Goal: Obtain resource: Download file/media

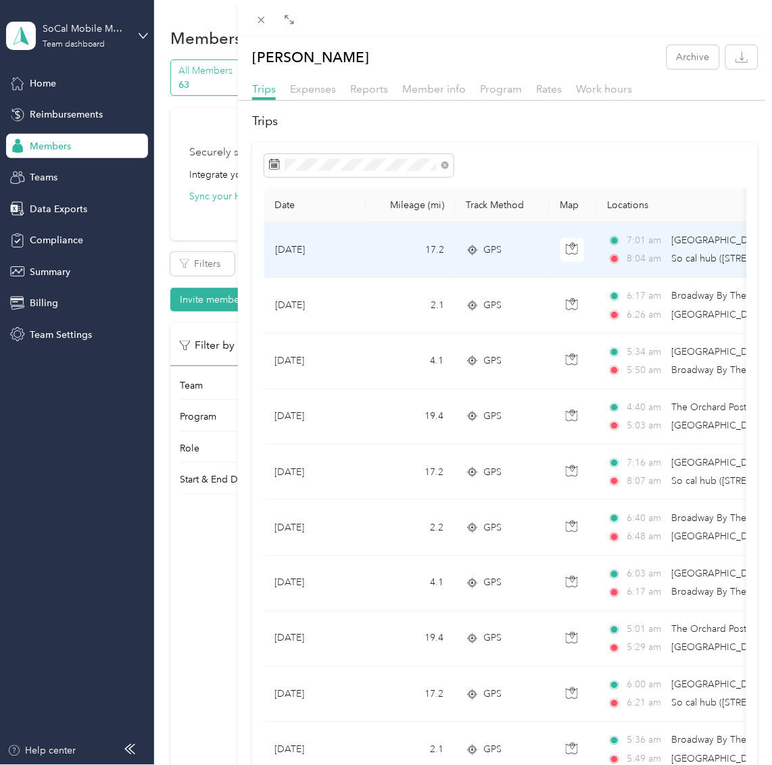
scroll to position [345, 0]
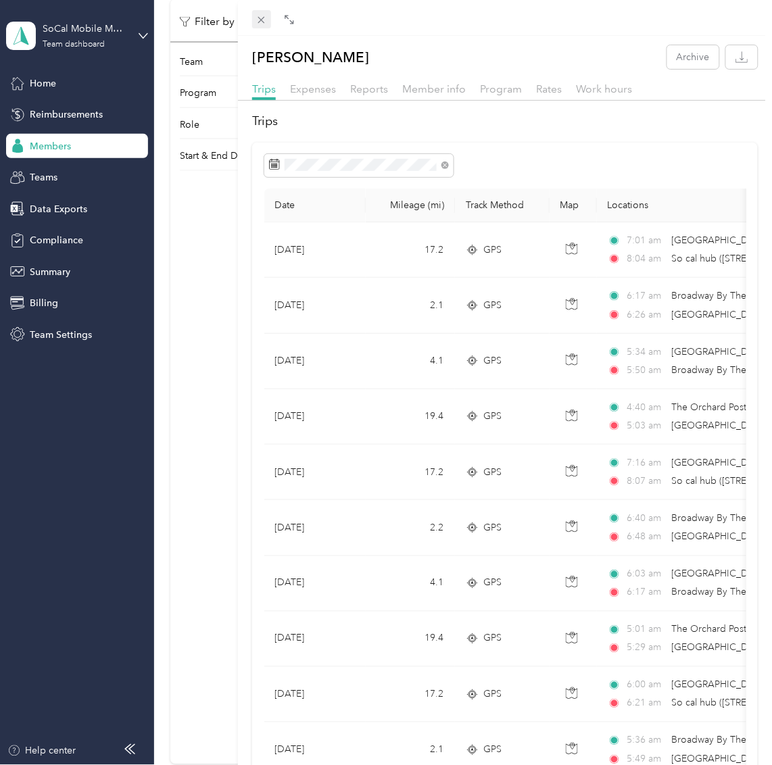
click at [259, 13] on span at bounding box center [261, 19] width 19 height 19
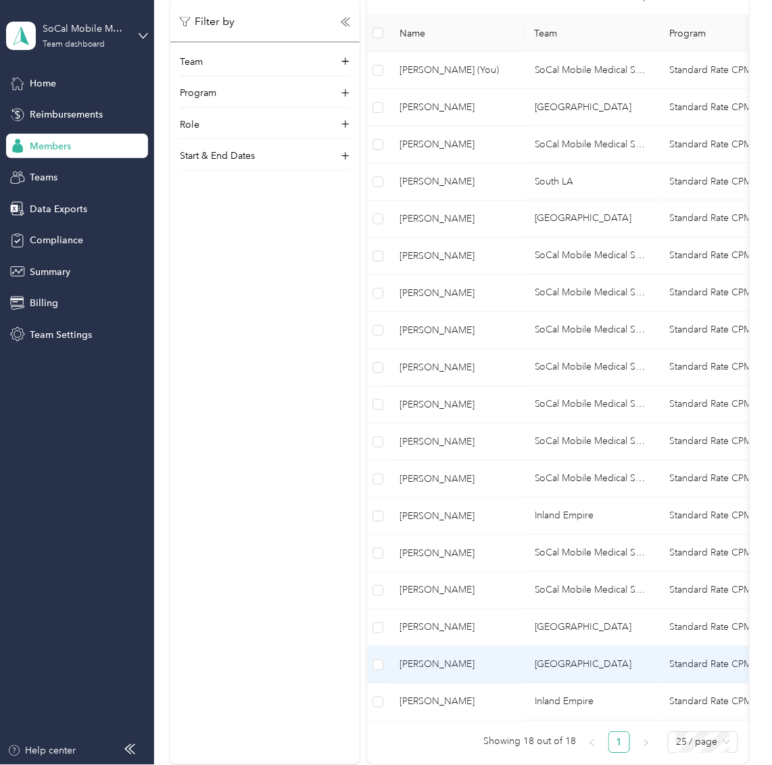
scroll to position [503, 0]
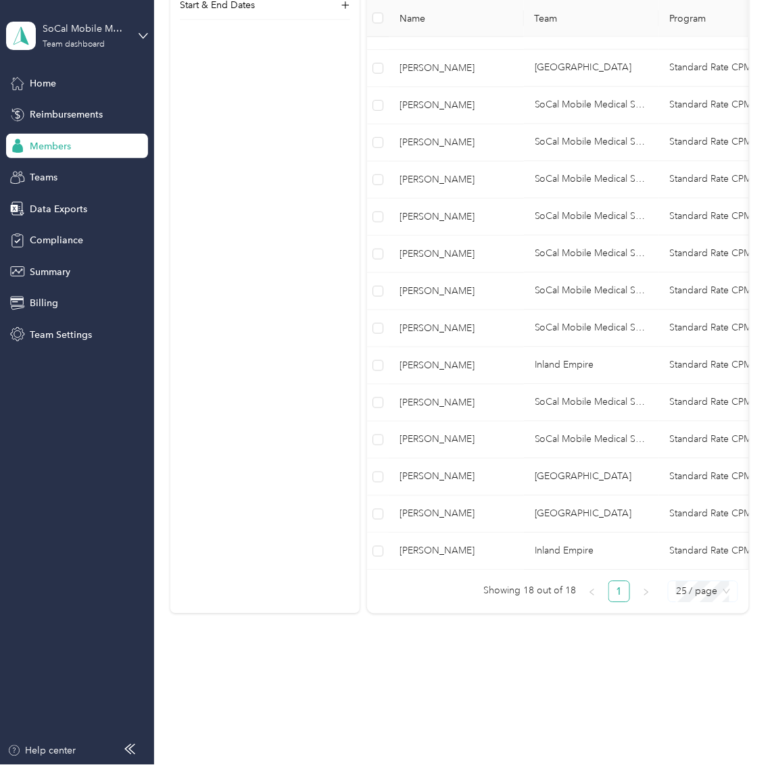
click at [720, 589] on span "25 / page" at bounding box center [703, 592] width 54 height 20
click at [681, 648] on div "50 / page" at bounding box center [703, 640] width 48 height 15
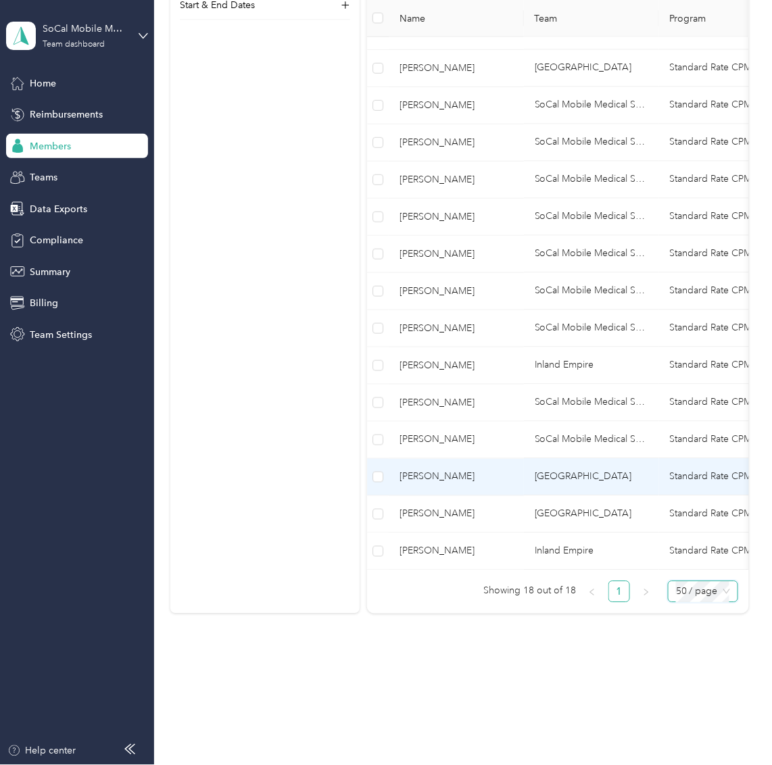
scroll to position [501, 0]
click at [468, 476] on span "[PERSON_NAME]" at bounding box center [456, 477] width 114 height 15
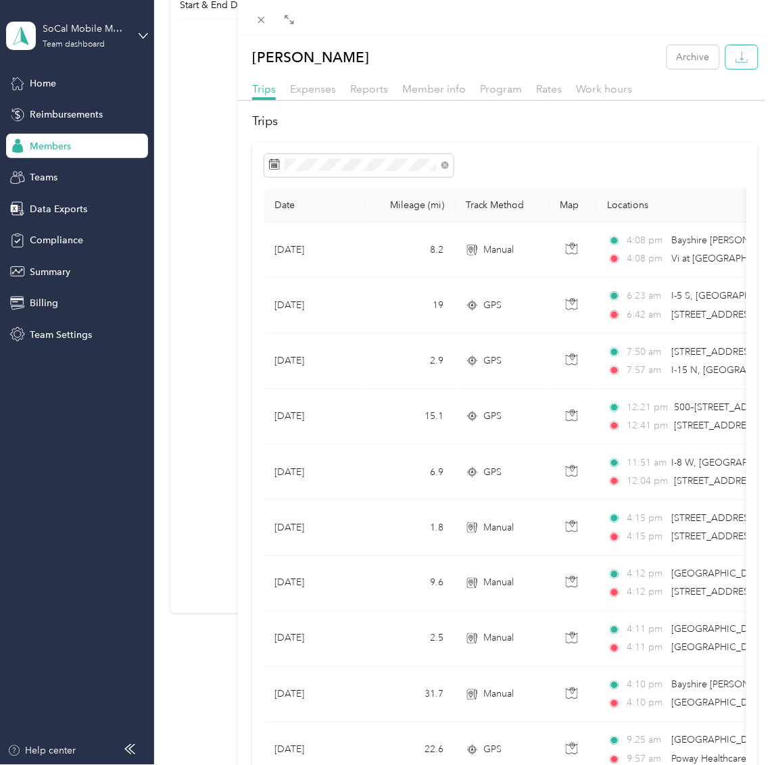
click at [748, 57] on div "[PERSON_NAME] Archive" at bounding box center [505, 57] width 534 height 24
click at [743, 61] on button "button" at bounding box center [742, 57] width 32 height 24
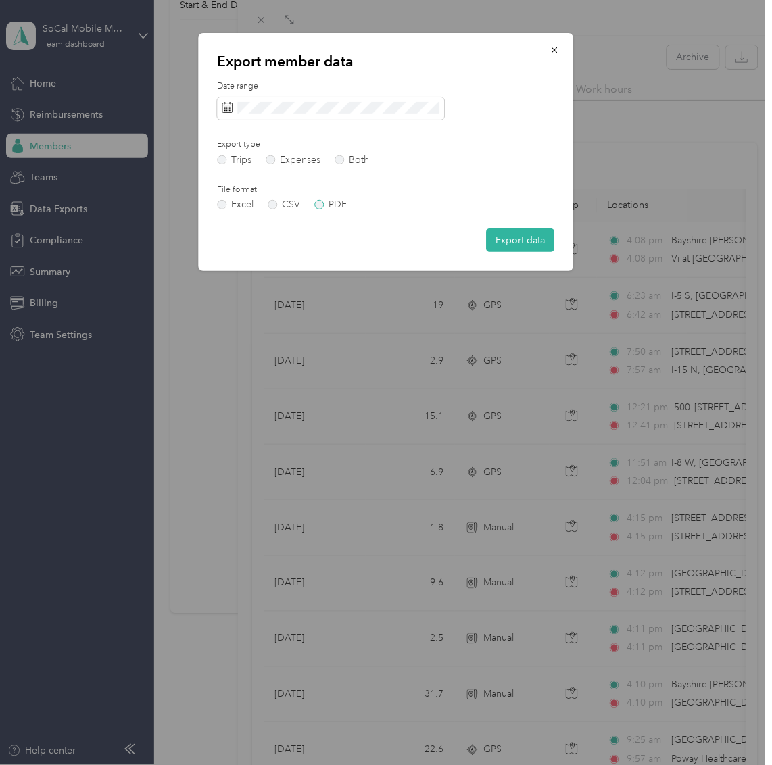
click at [319, 207] on label "PDF" at bounding box center [330, 204] width 32 height 9
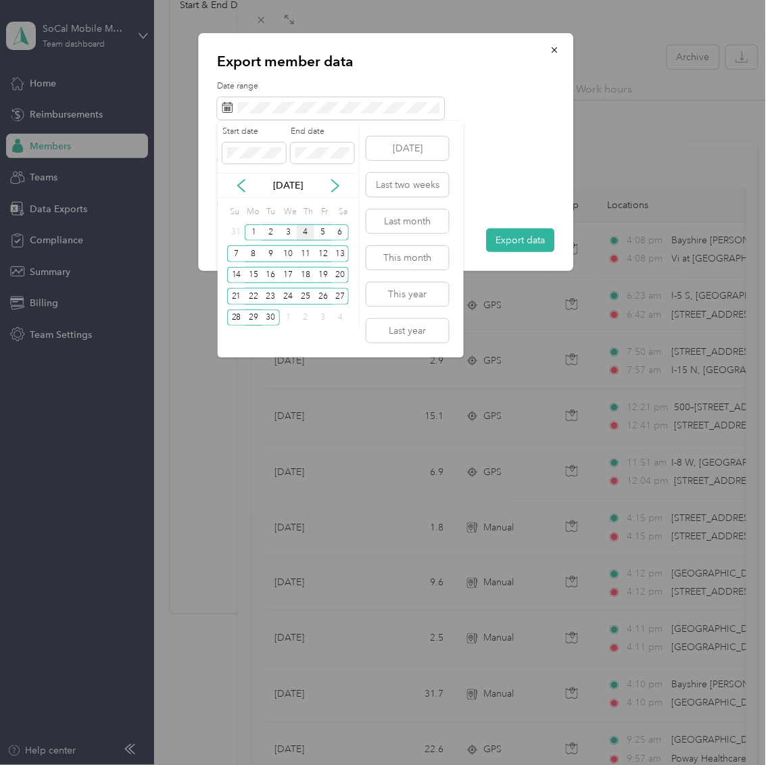
click at [241, 193] on div "[DATE]" at bounding box center [288, 185] width 141 height 25
click at [244, 185] on icon at bounding box center [242, 186] width 14 height 14
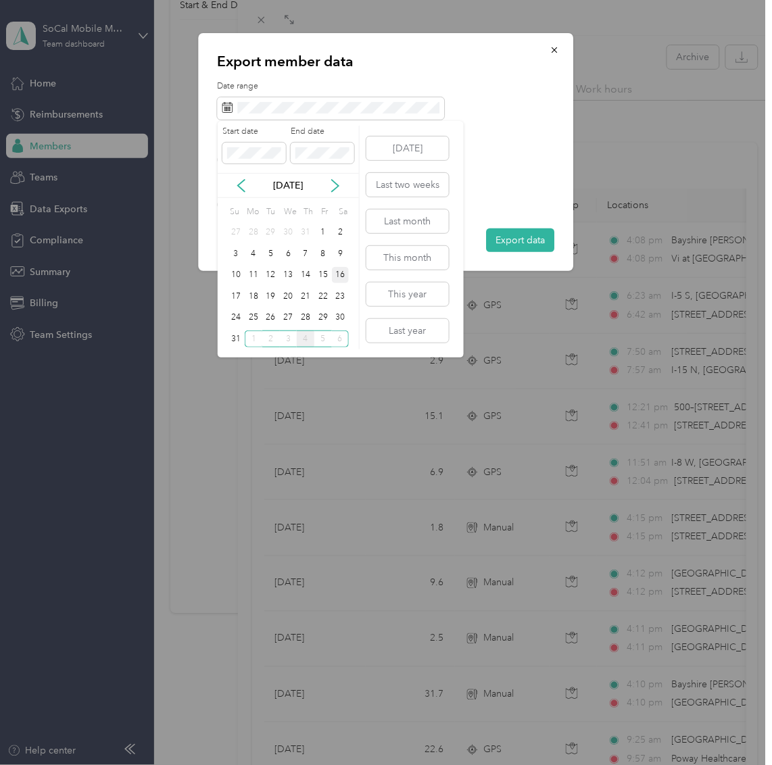
click at [343, 280] on div "16" at bounding box center [341, 275] width 18 height 17
click at [322, 160] on span at bounding box center [323, 154] width 64 height 22
click at [327, 316] on div "29" at bounding box center [323, 318] width 18 height 17
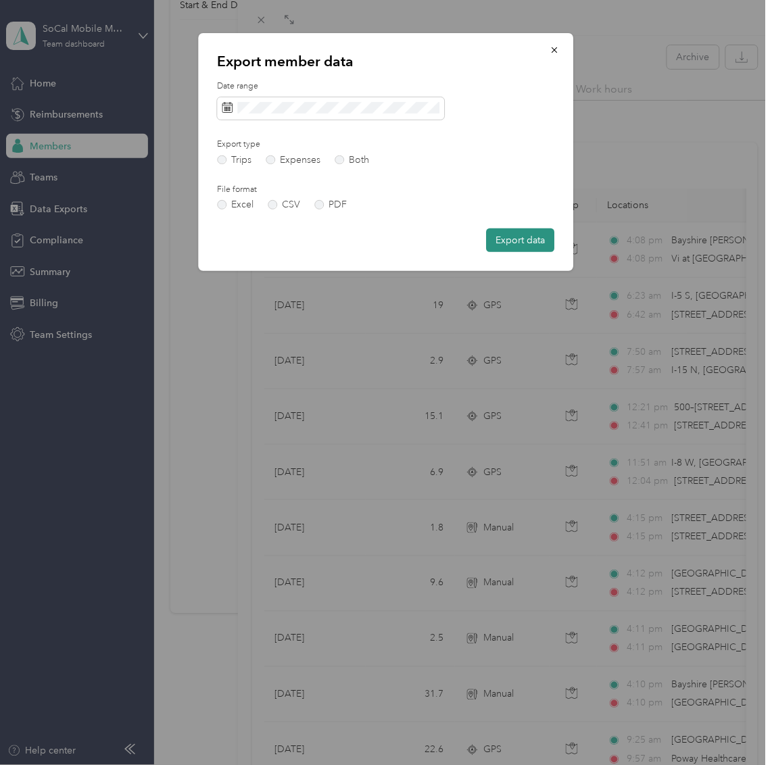
click at [522, 237] on button "Export data" at bounding box center [521, 240] width 68 height 24
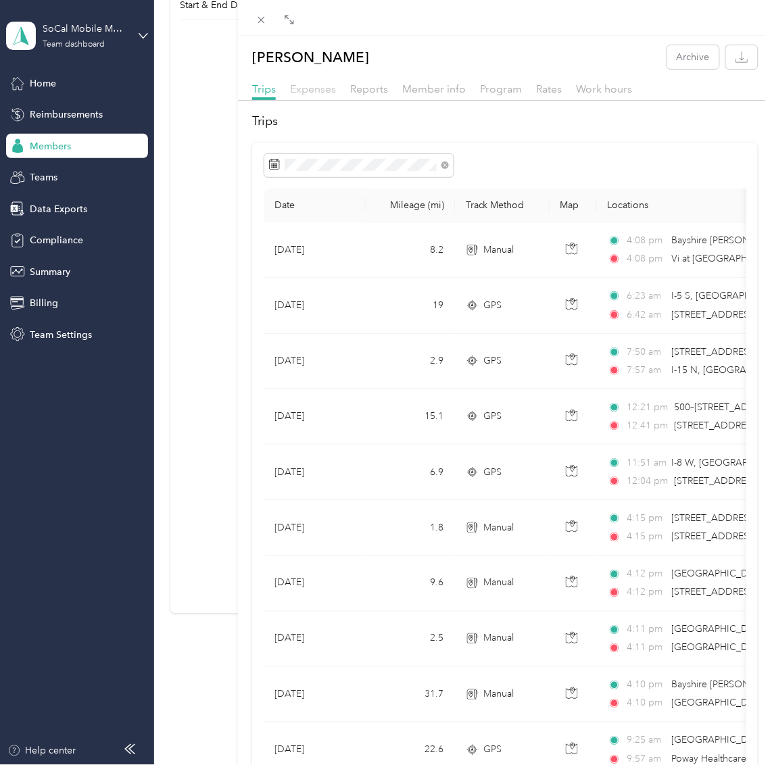
click at [324, 91] on span "Expenses" at bounding box center [313, 88] width 46 height 13
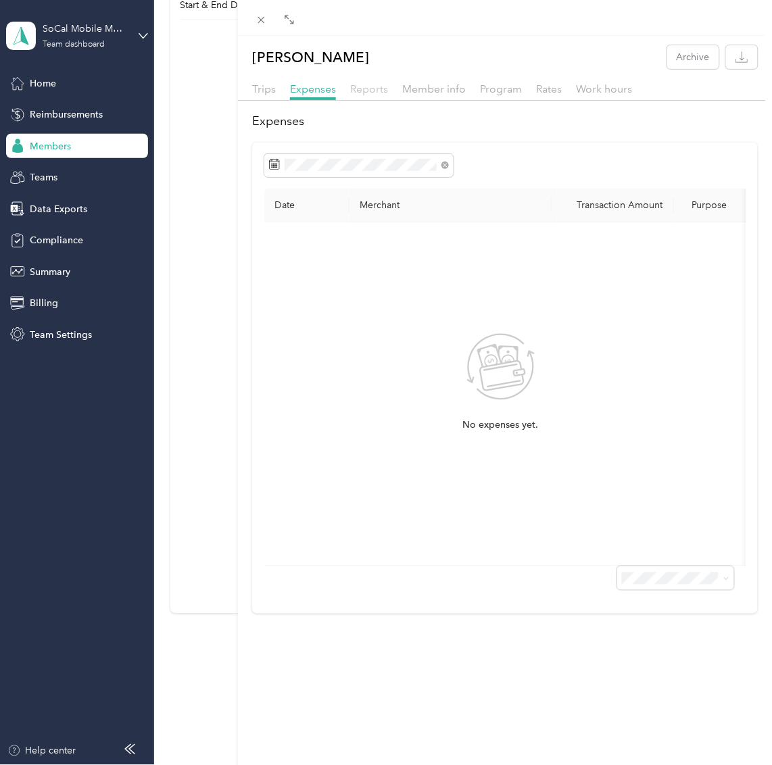
click at [362, 86] on span "Reports" at bounding box center [369, 88] width 38 height 13
